Goal: Navigation & Orientation: Find specific page/section

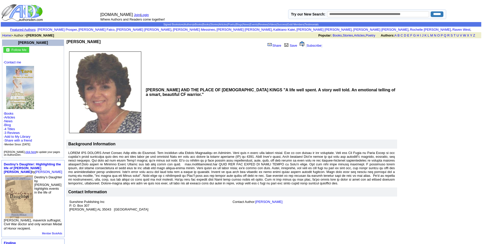
click at [25, 96] on img at bounding box center [20, 87] width 28 height 43
